Goal: Use online tool/utility: Utilize a website feature to perform a specific function

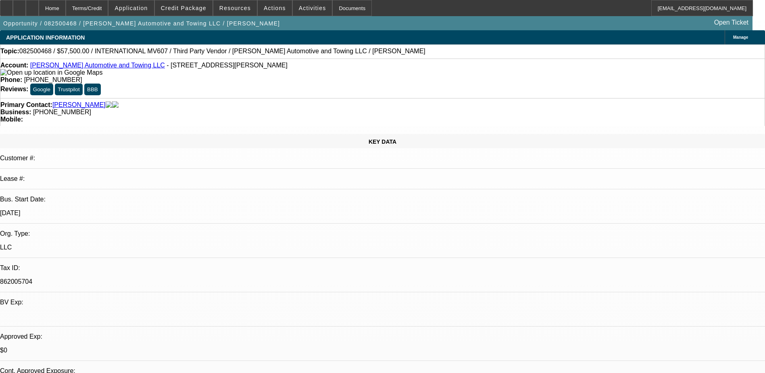
select select "0"
select select "2"
select select "0.1"
select select "4"
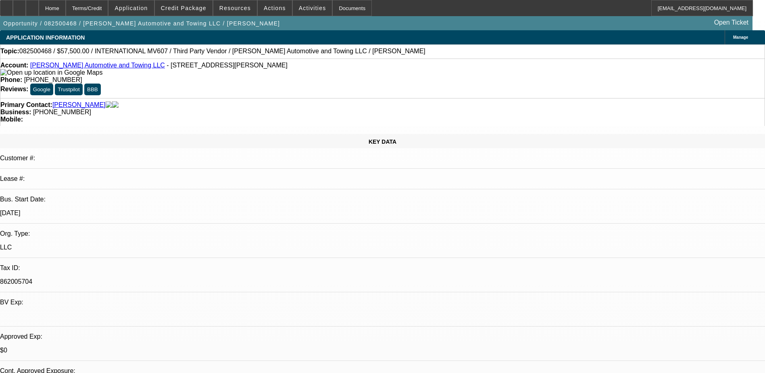
select select "0"
select select "2"
select select "0.1"
select select "4"
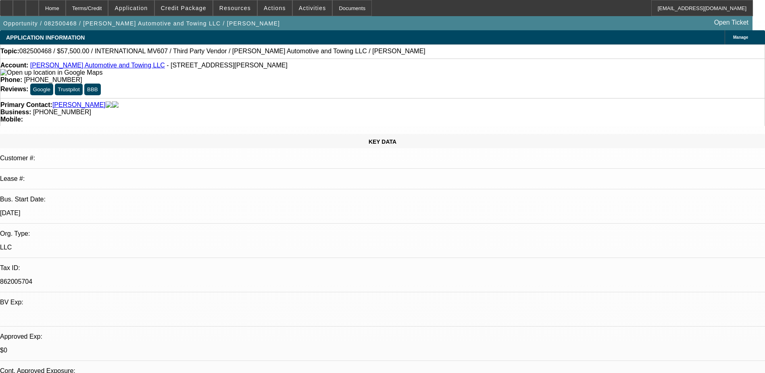
select select "0.2"
select select "2"
select select "0.1"
select select "4"
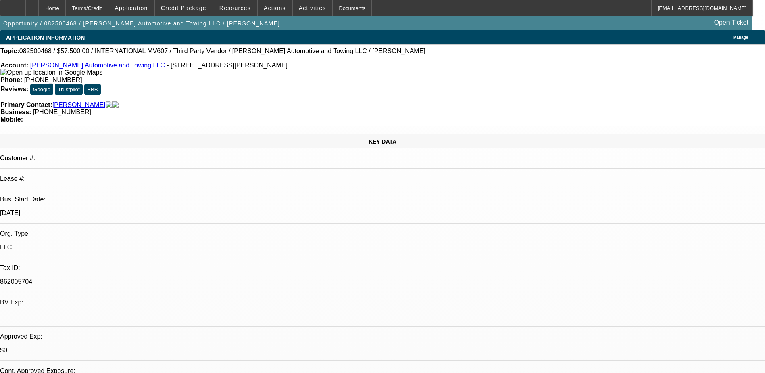
select select "0"
select select "2"
select select "0.1"
select select "4"
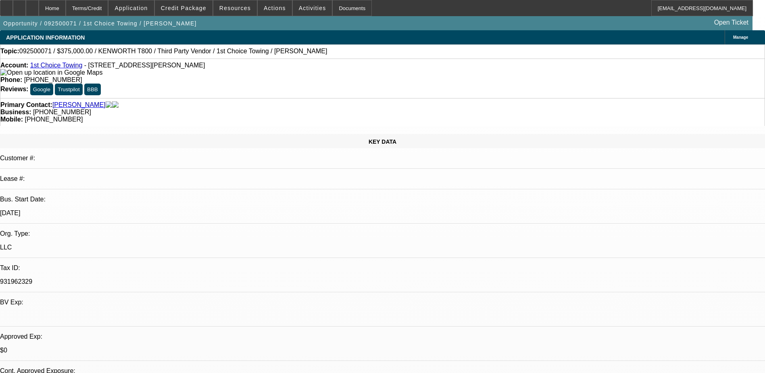
select select "0.15"
select select "2"
select select "0.1"
select select "4"
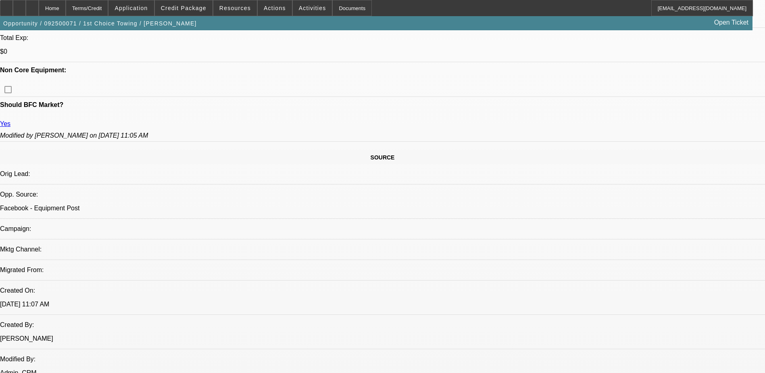
scroll to position [363, 0]
